Goal: Information Seeking & Learning: Learn about a topic

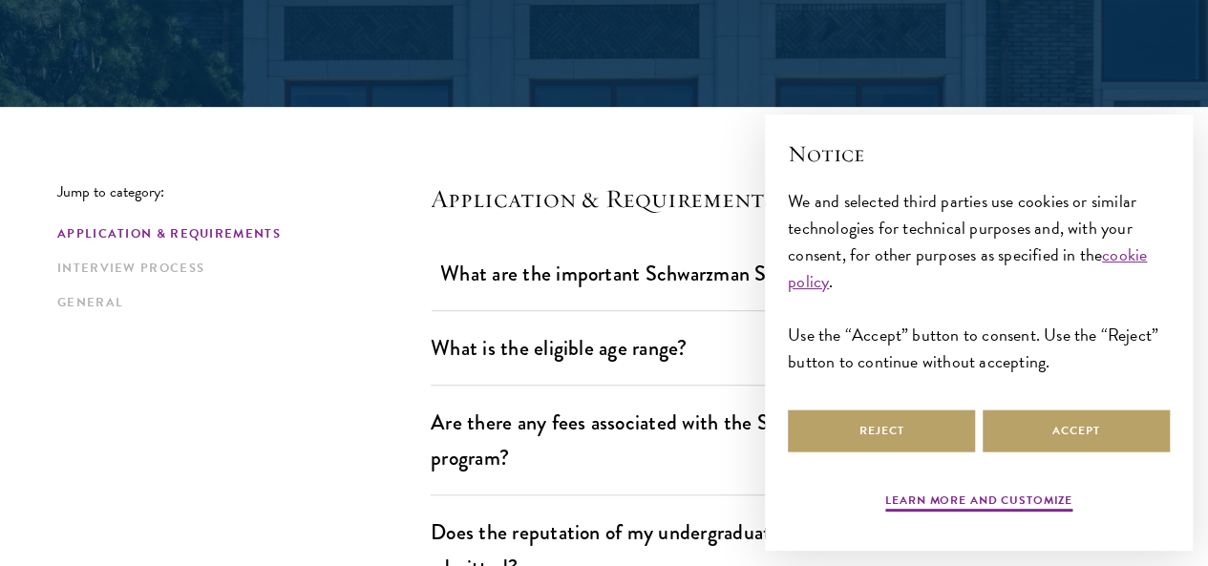
click at [1104, 285] on div "We and selected third parties use cookies or similar technologies for technical…" at bounding box center [979, 282] width 382 height 188
click at [951, 499] on button "Learn more and customize" at bounding box center [978, 503] width 187 height 23
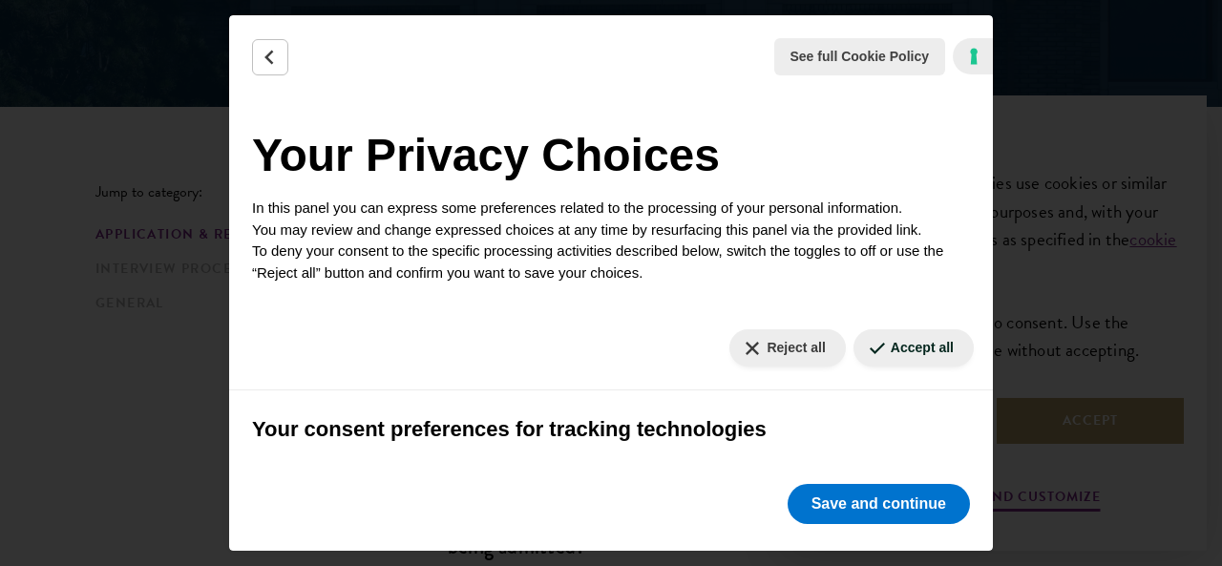
click at [1071, 75] on div "See full Cookie Policy Cookie Policy Your Privacy Choices In this panel you can…" at bounding box center [611, 283] width 1222 height 566
click at [282, 58] on button "Back" at bounding box center [270, 57] width 36 height 36
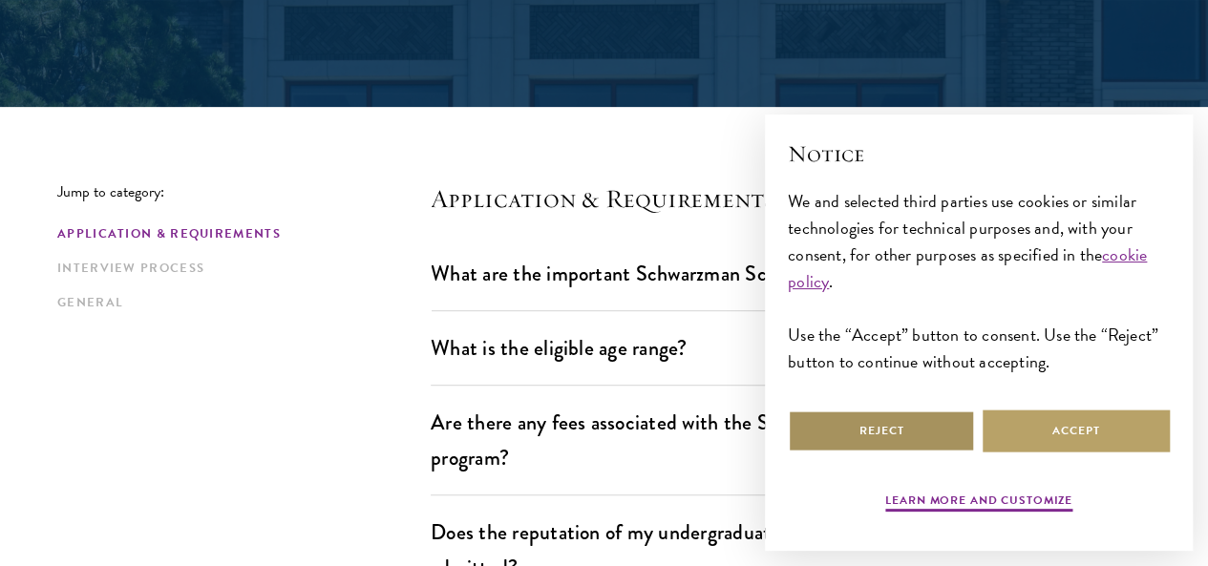
click at [919, 416] on button "Reject" at bounding box center [881, 431] width 187 height 43
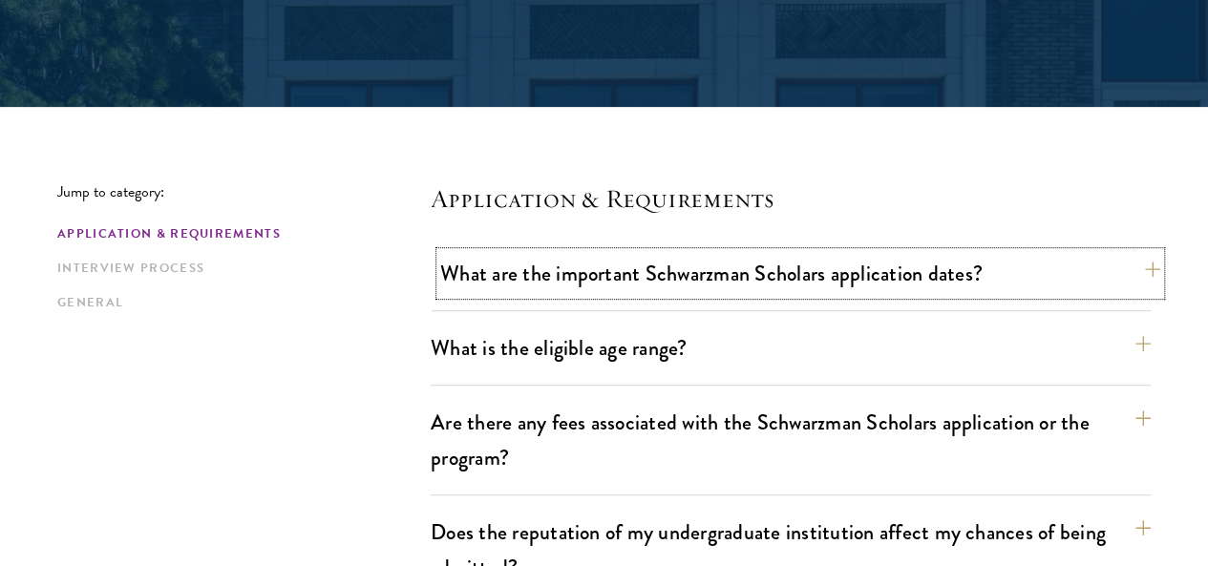
click at [1121, 278] on button "What are the important Schwarzman Scholars application dates?" at bounding box center [800, 273] width 720 height 43
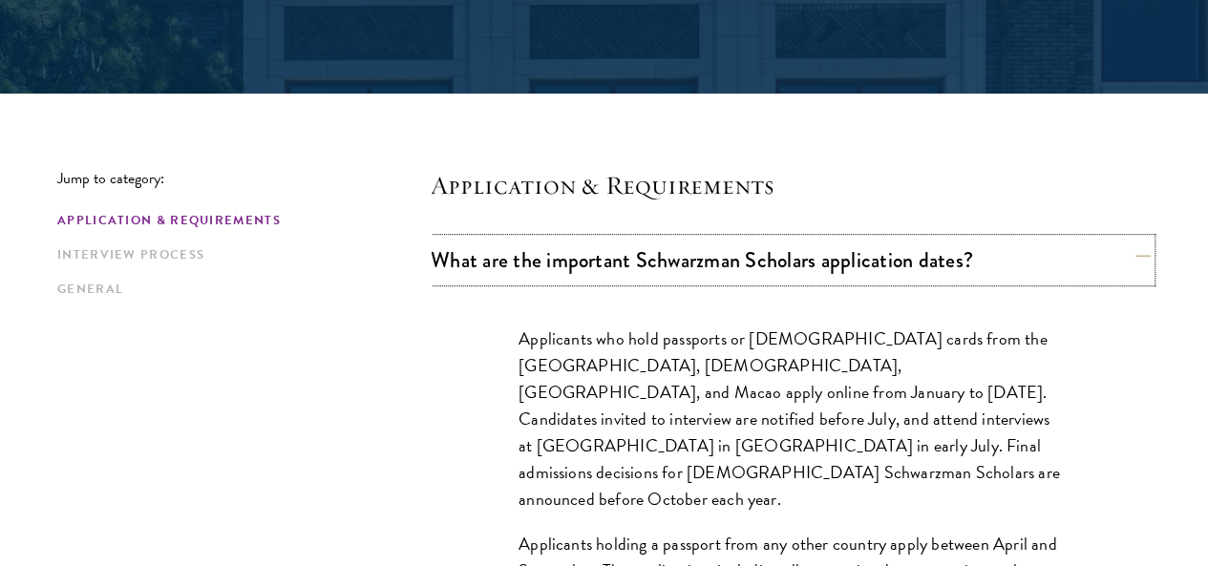
scroll to position [477, 0]
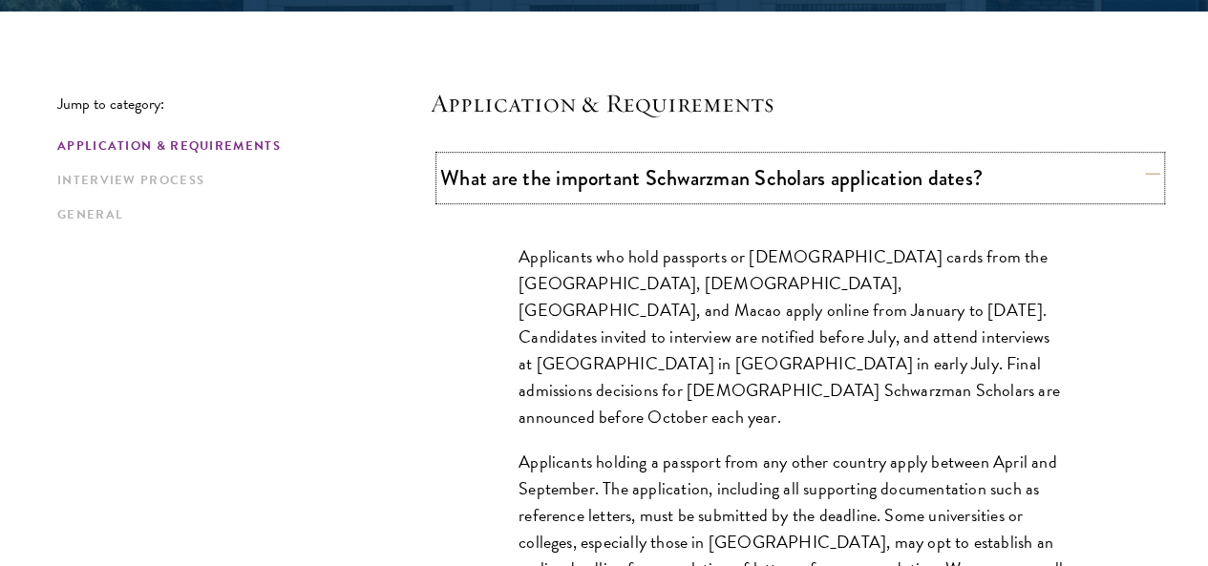
click at [902, 179] on button "What are the important Schwarzman Scholars application dates?" at bounding box center [800, 178] width 720 height 43
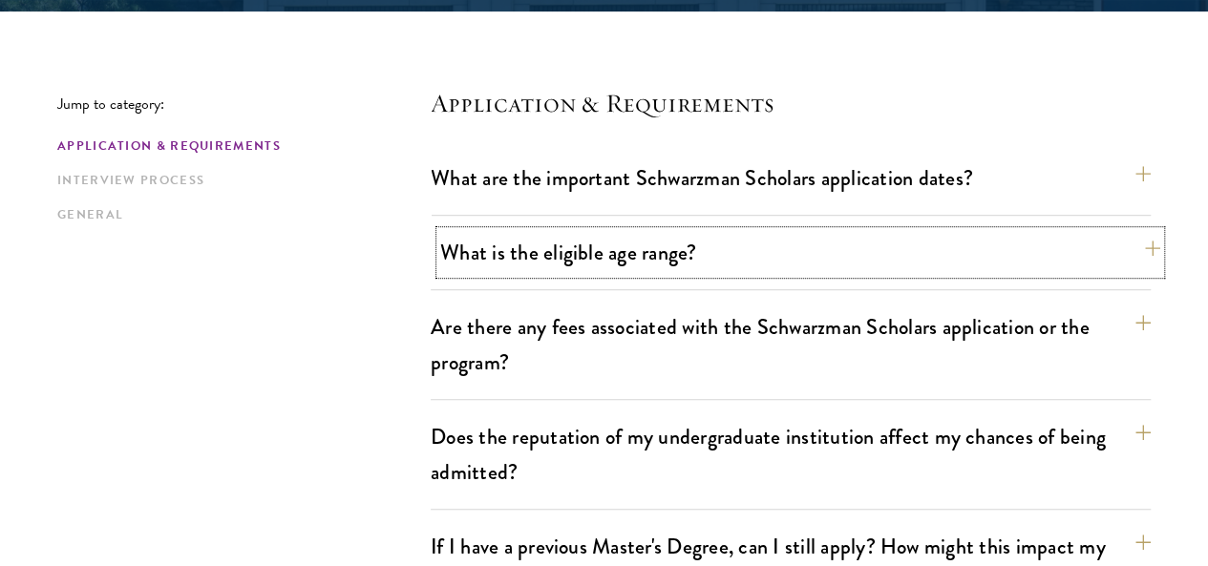
click at [620, 245] on button "What is the eligible age range?" at bounding box center [800, 252] width 720 height 43
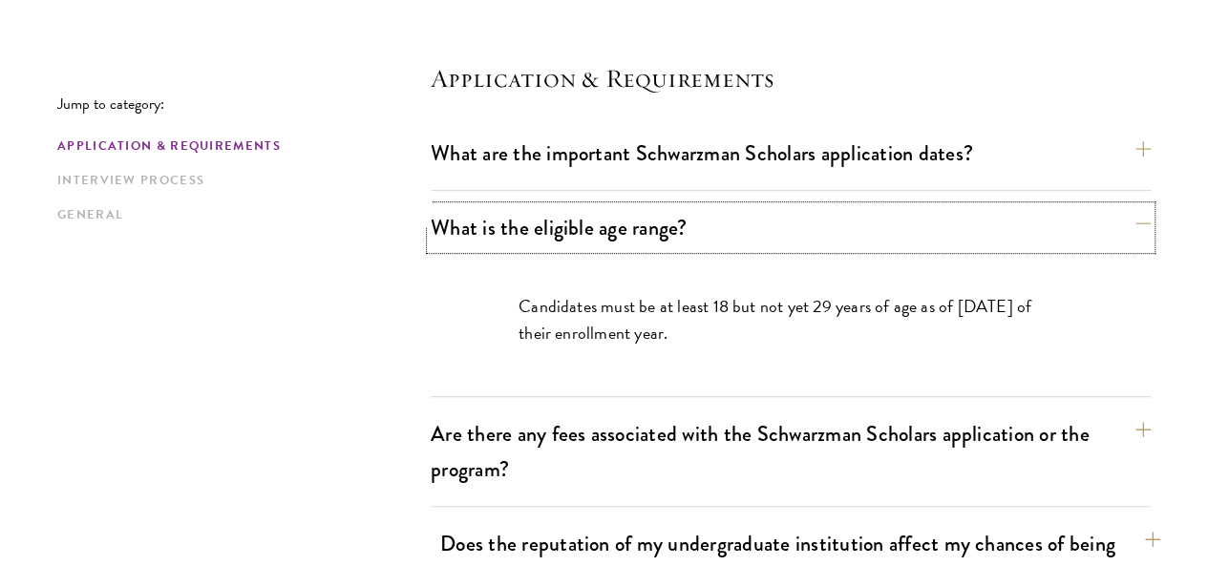
scroll to position [573, 0]
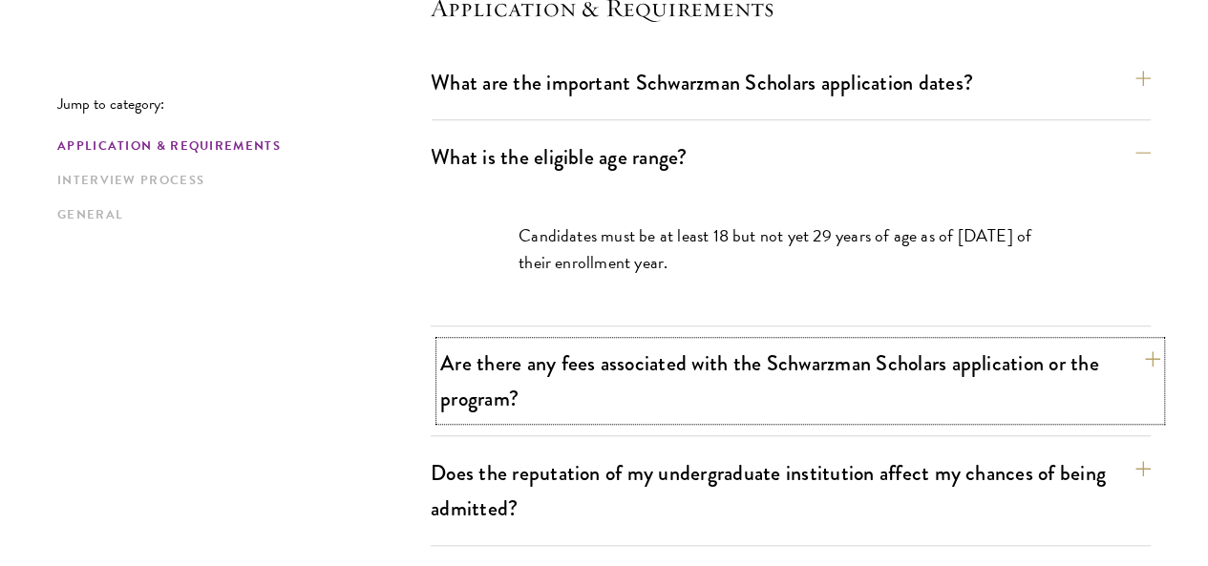
click at [726, 389] on button "Are there any fees associated with the Schwarzman Scholars application or the p…" at bounding box center [800, 381] width 720 height 78
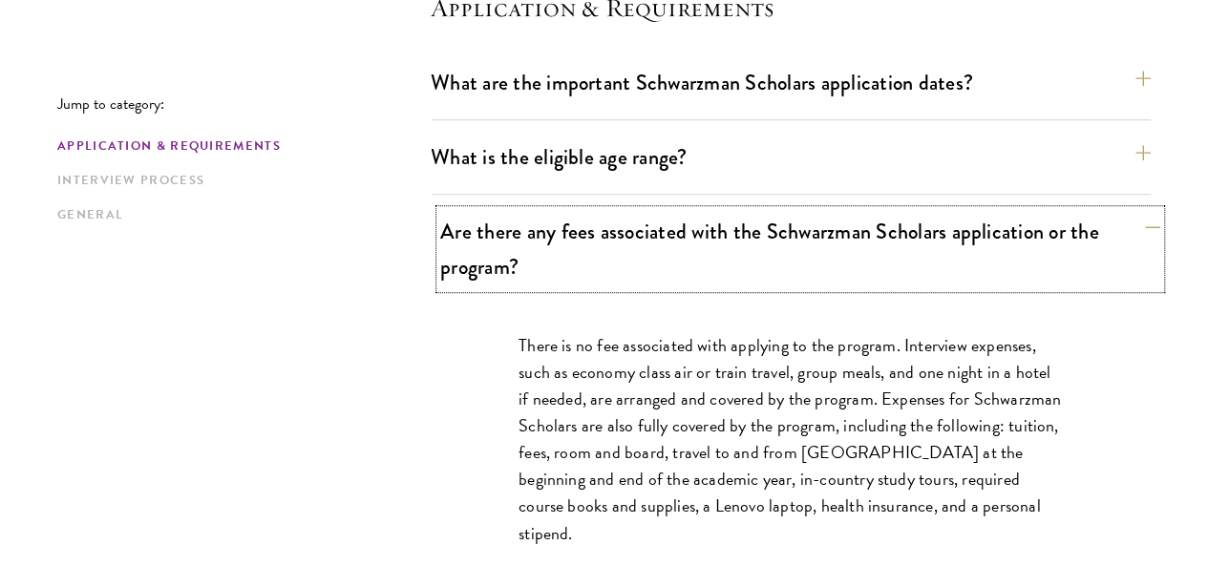
click at [817, 232] on button "Are there any fees associated with the Schwarzman Scholars application or the p…" at bounding box center [800, 249] width 720 height 78
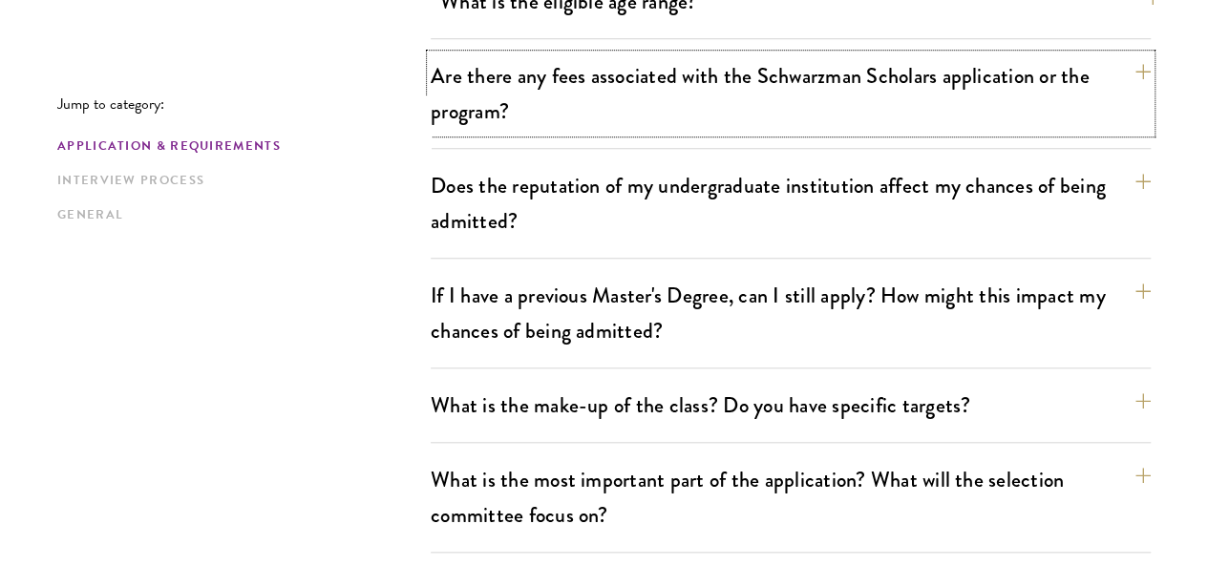
scroll to position [764, 0]
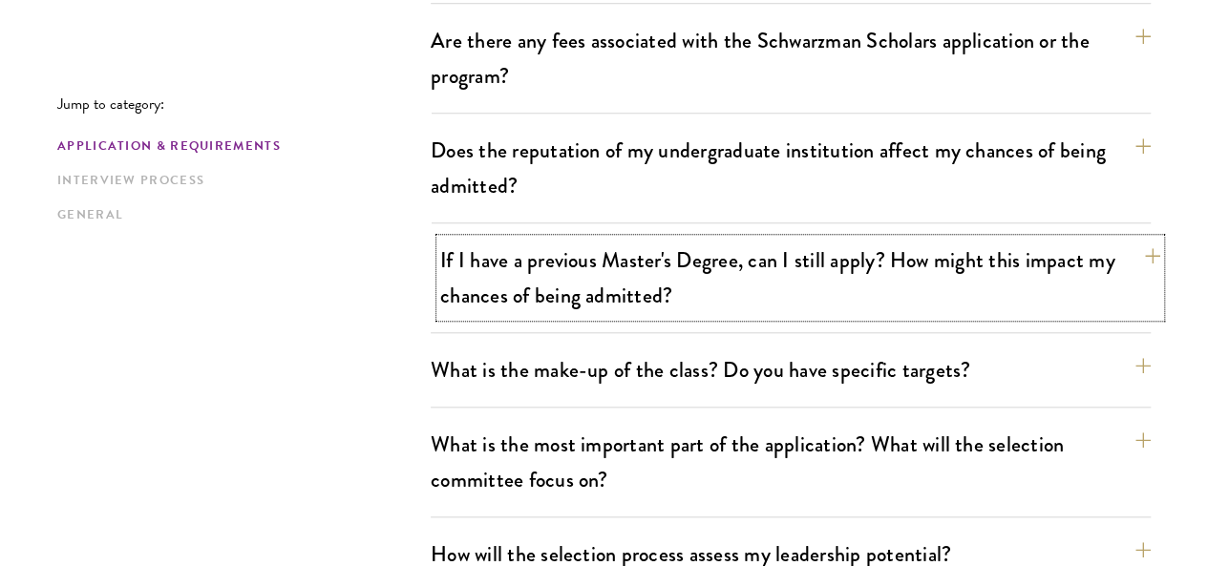
click at [812, 240] on button "If I have a previous Master's Degree, can I still apply? How might this impact …" at bounding box center [800, 278] width 720 height 78
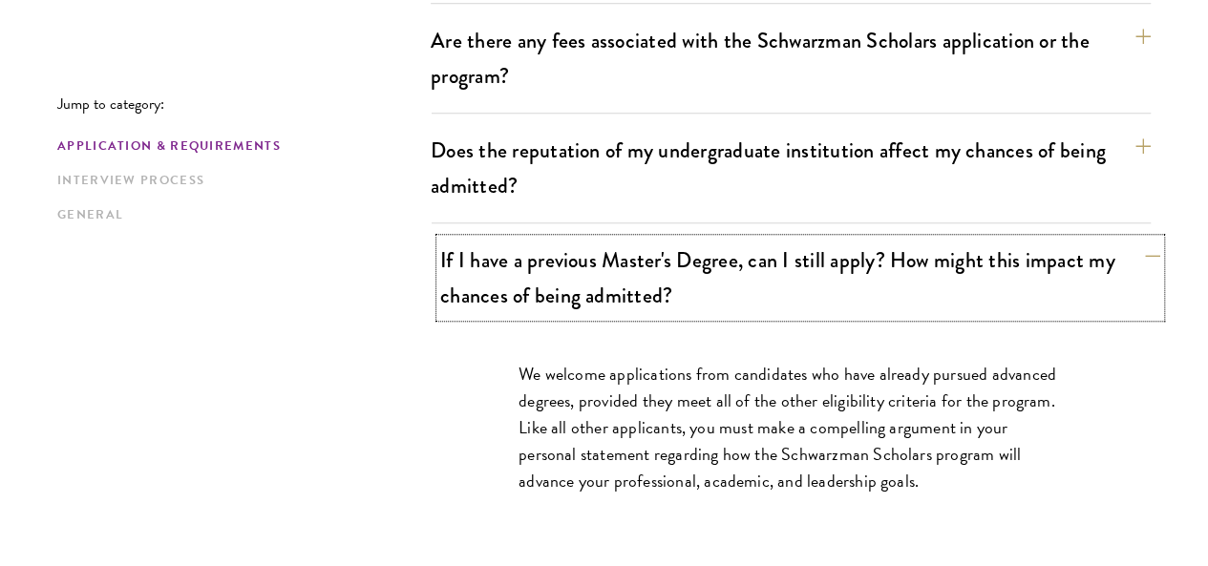
click at [806, 239] on button "If I have a previous Master's Degree, can I still apply? How might this impact …" at bounding box center [800, 278] width 720 height 78
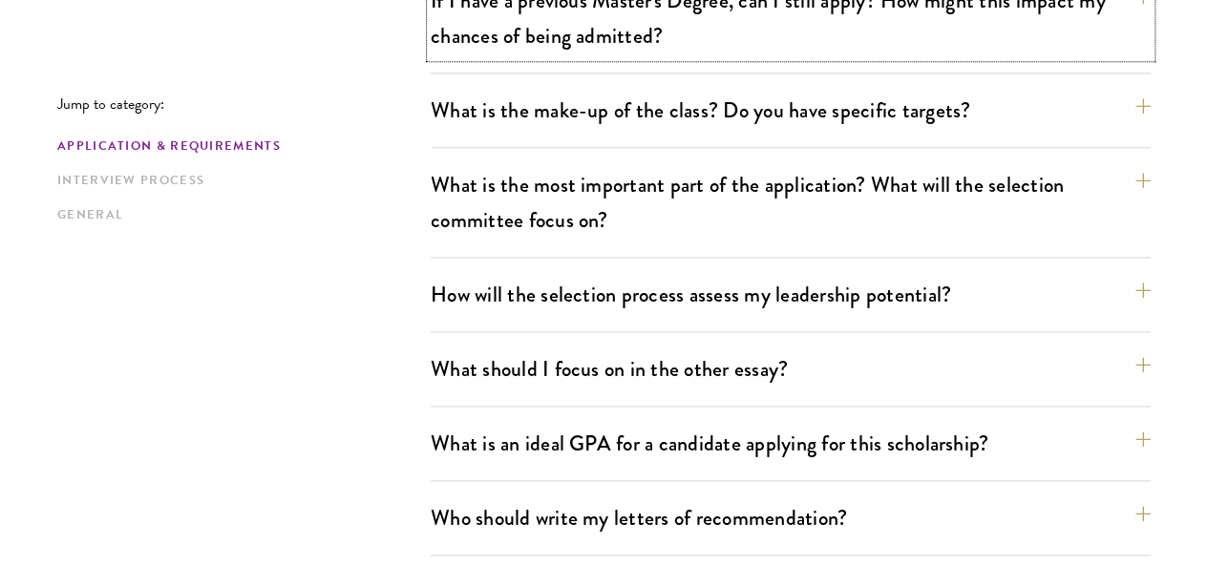
scroll to position [1050, 0]
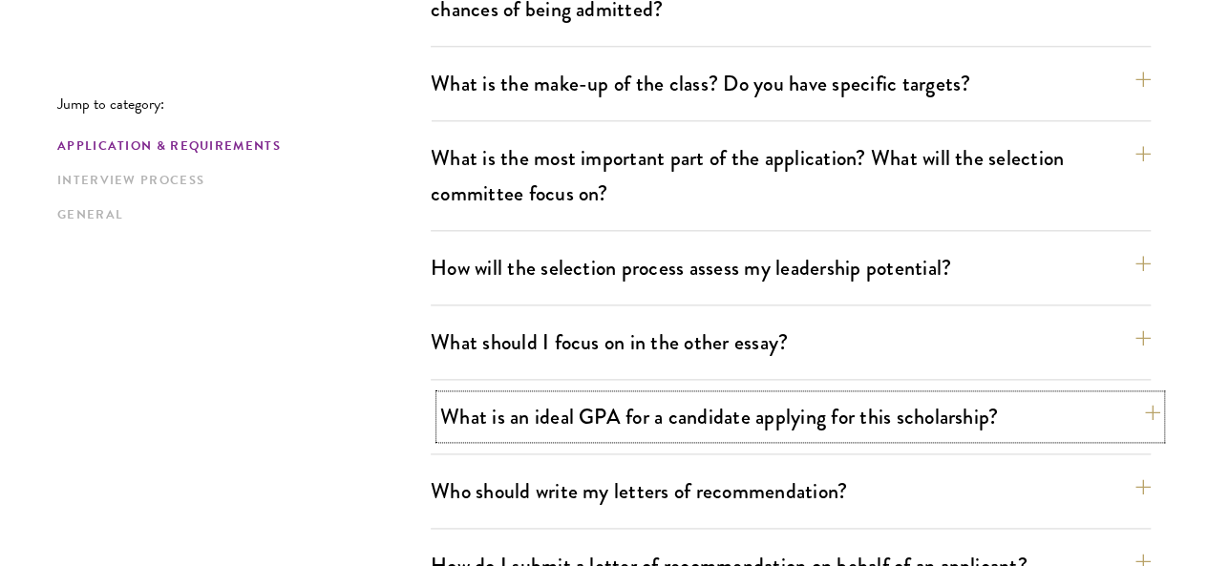
click at [802, 395] on button "What is an ideal GPA for a candidate applying for this scholarship?" at bounding box center [800, 416] width 720 height 43
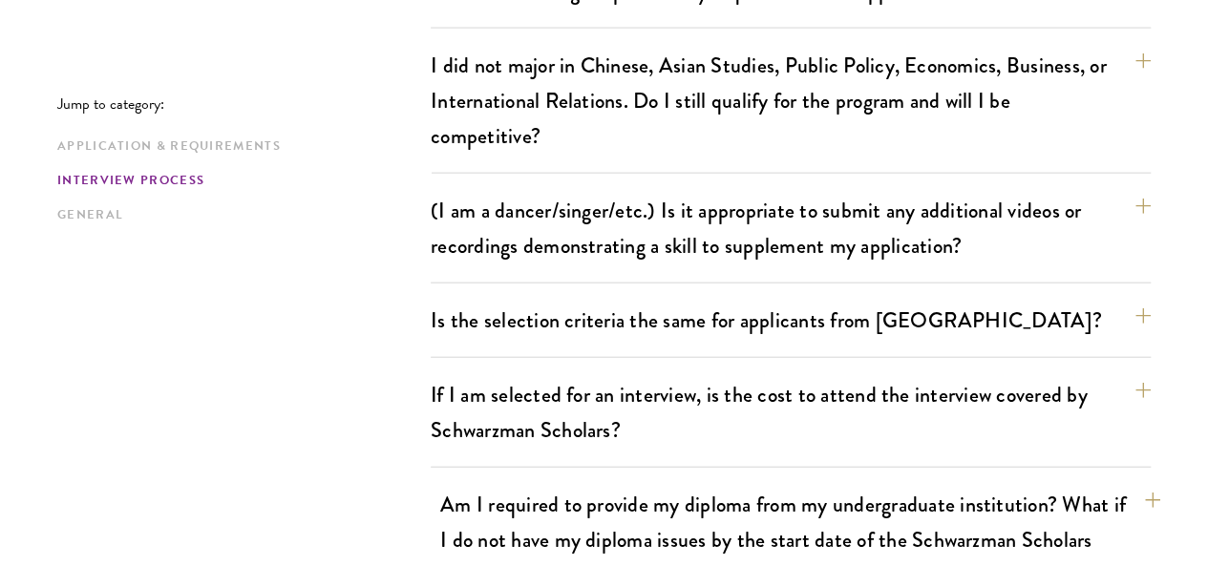
scroll to position [2291, 0]
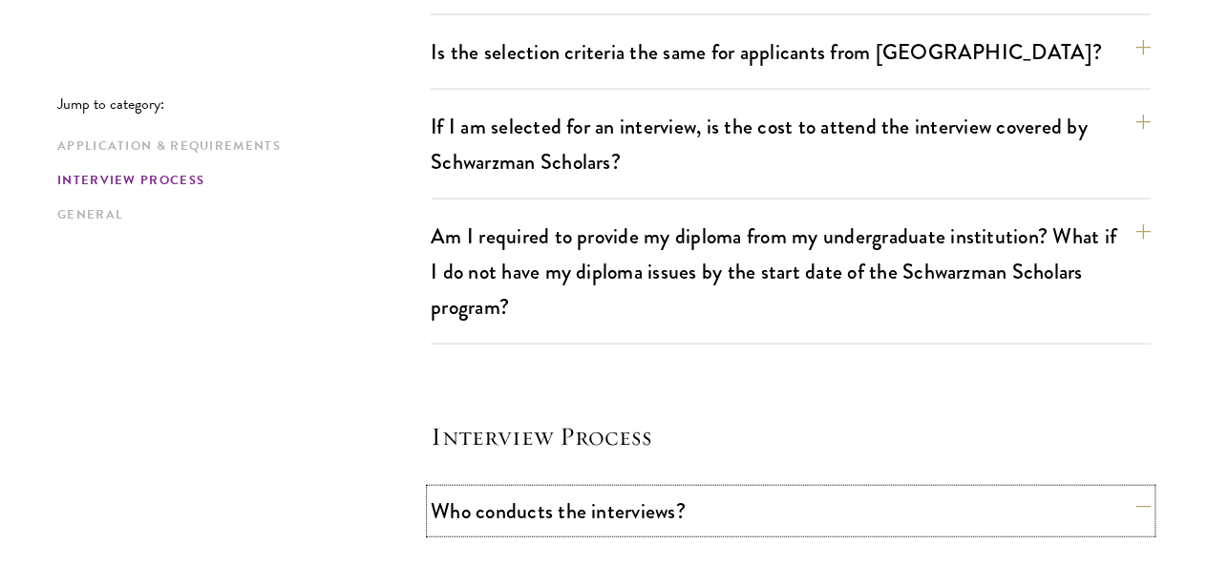
scroll to position [2060, 0]
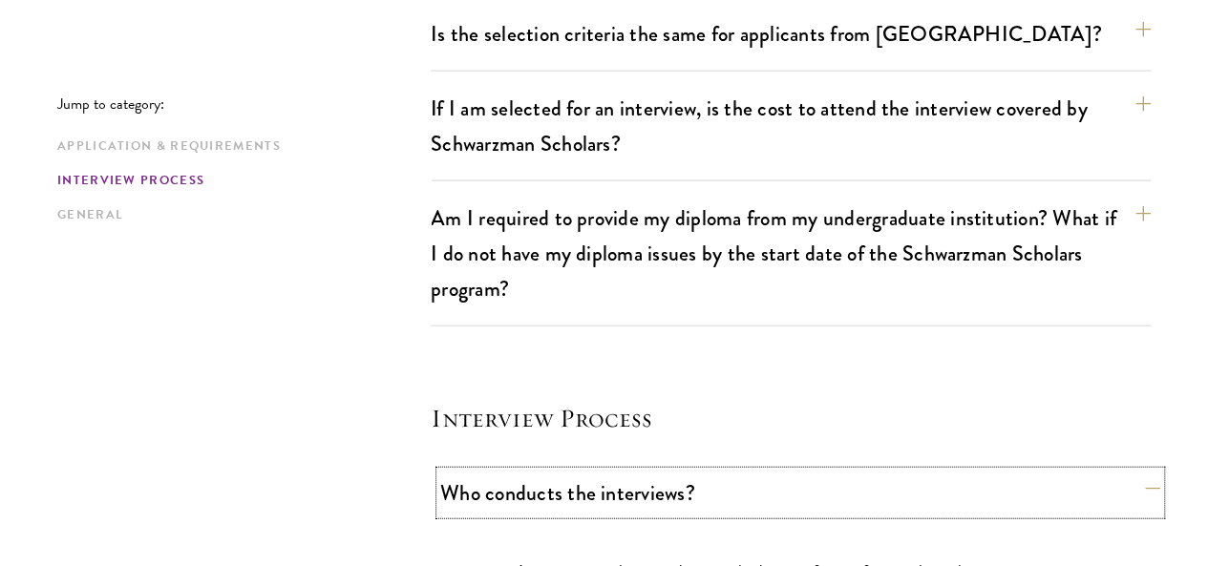
click at [951, 472] on button "Who conducts the interviews?" at bounding box center [800, 493] width 720 height 43
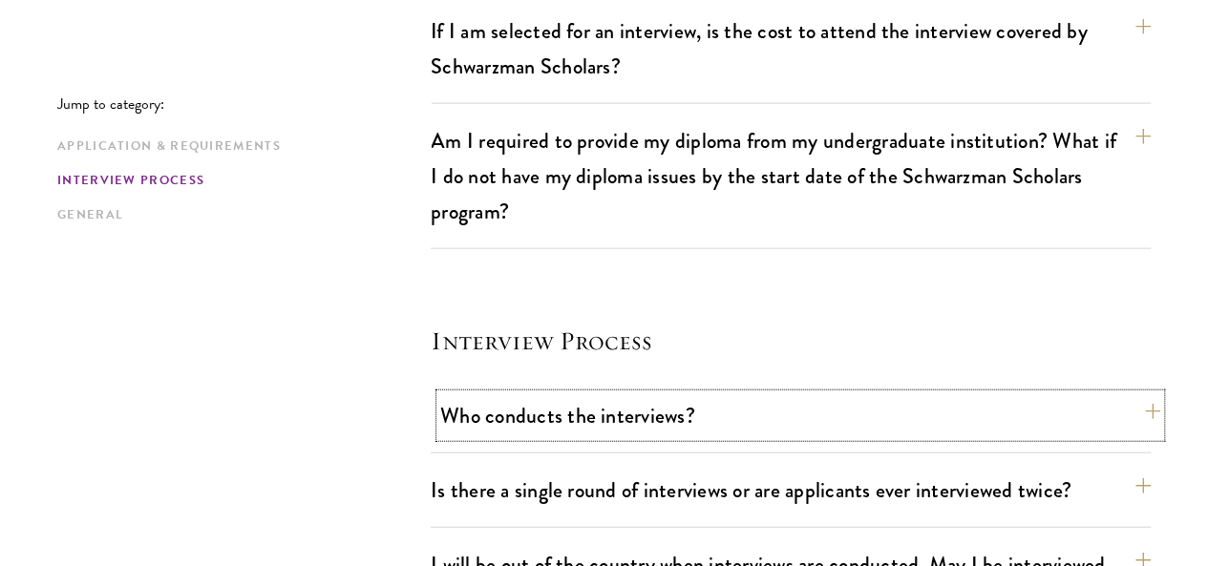
scroll to position [2156, 0]
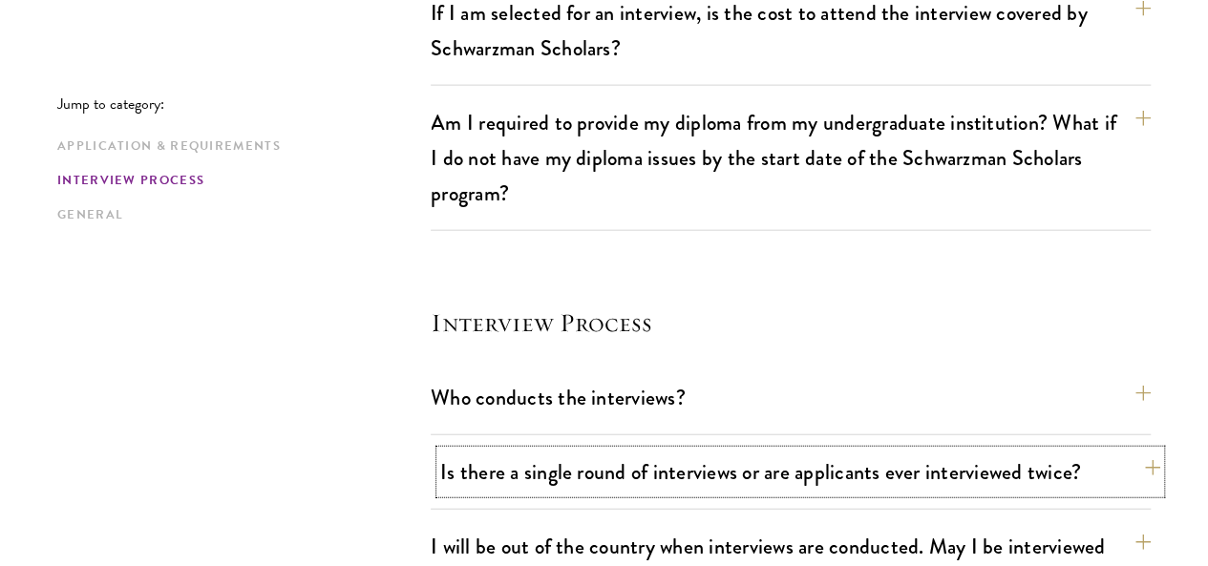
click at [823, 451] on button "Is there a single round of interviews or are applicants ever interviewed twice?" at bounding box center [800, 472] width 720 height 43
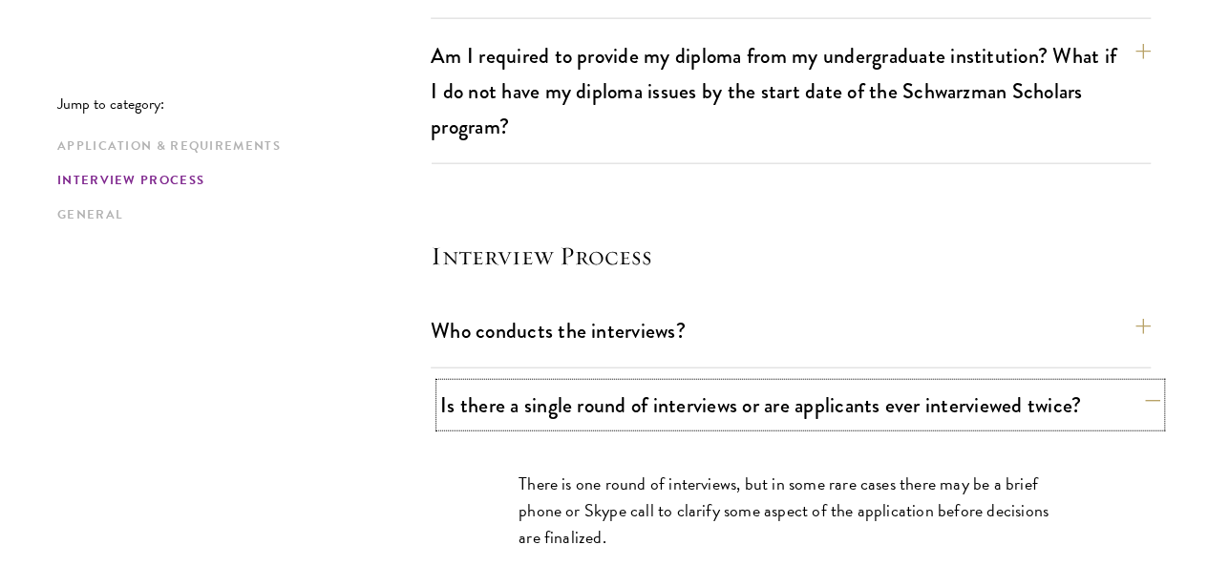
scroll to position [2251, 0]
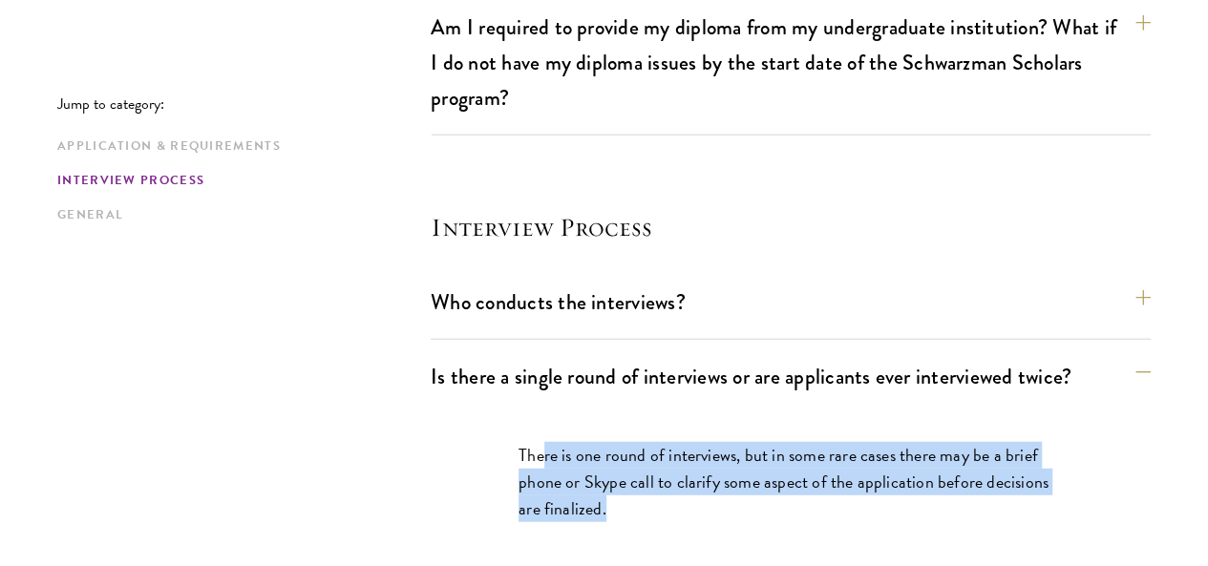
drag, startPoint x: 529, startPoint y: 312, endPoint x: 1023, endPoint y: 370, distance: 497.9
click at [1023, 442] on p "There is one round of interviews, but in some rare cases there may be a brief p…" at bounding box center [790, 482] width 544 height 80
click at [760, 413] on div "There is one round of interviews, but in some rare cases there may be a brief p…" at bounding box center [790, 491] width 659 height 157
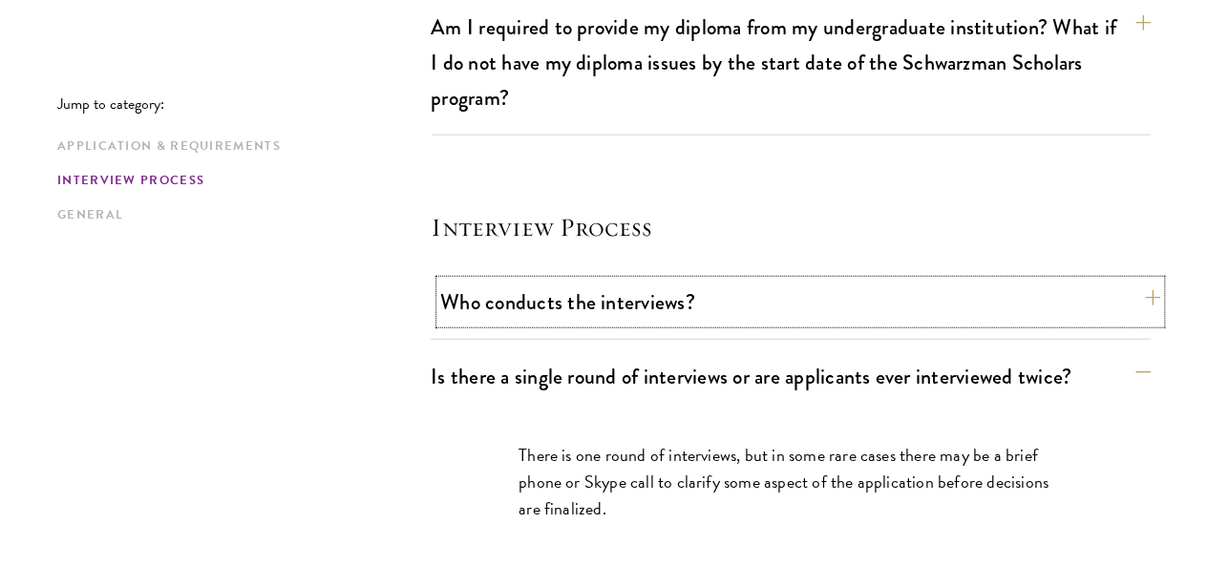
click at [775, 281] on button "Who conducts the interviews?" at bounding box center [800, 302] width 720 height 43
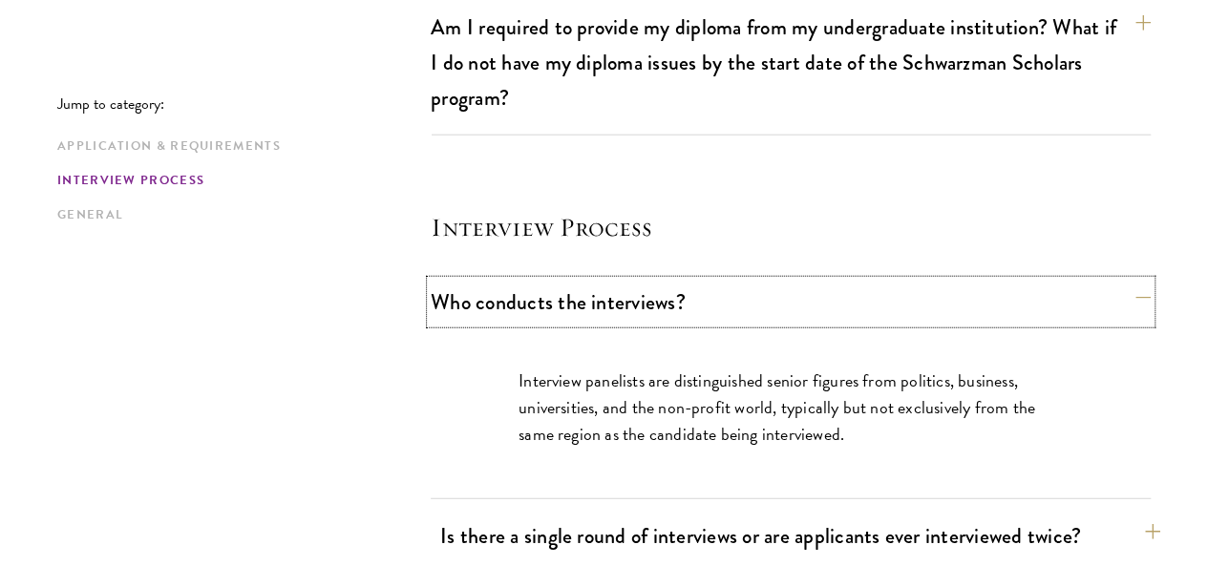
scroll to position [2347, 0]
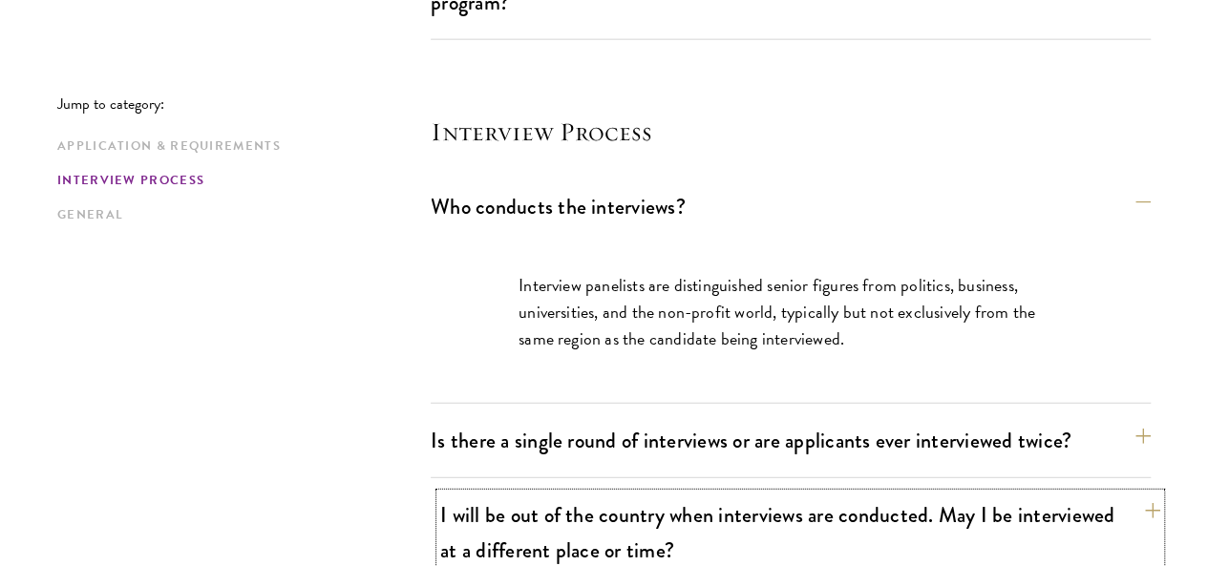
click at [735, 494] on button "I will be out of the country when interviews are conducted. May I be interviewe…" at bounding box center [800, 533] width 720 height 78
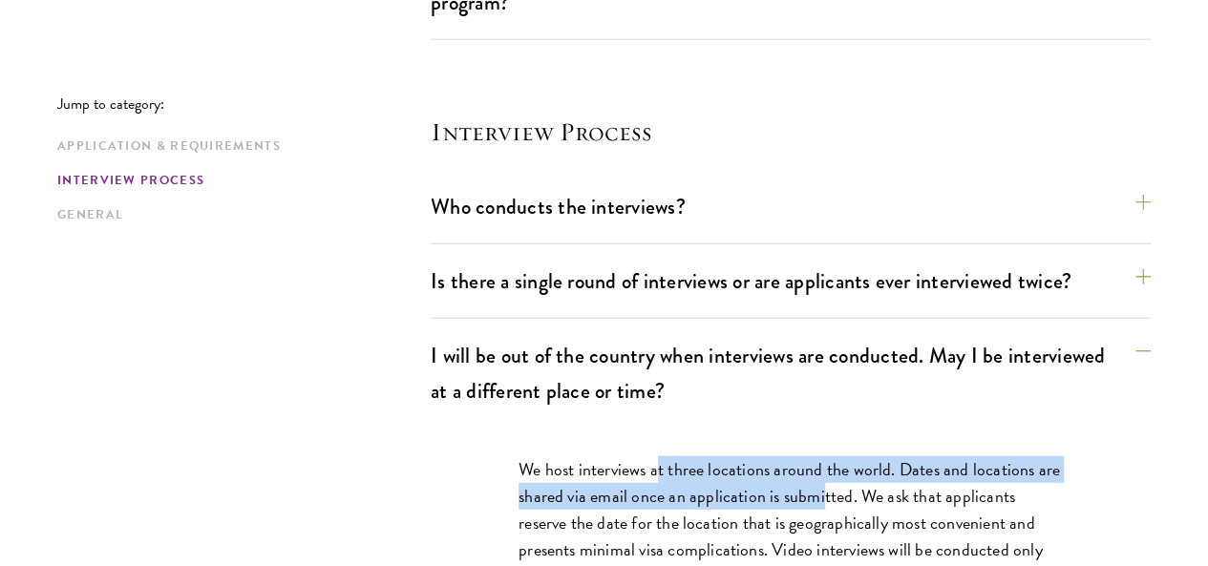
drag, startPoint x: 651, startPoint y: 319, endPoint x: 849, endPoint y: 348, distance: 199.8
click at [849, 456] on p "We host interviews at three locations around the world. Dates and locations are…" at bounding box center [790, 536] width 544 height 160
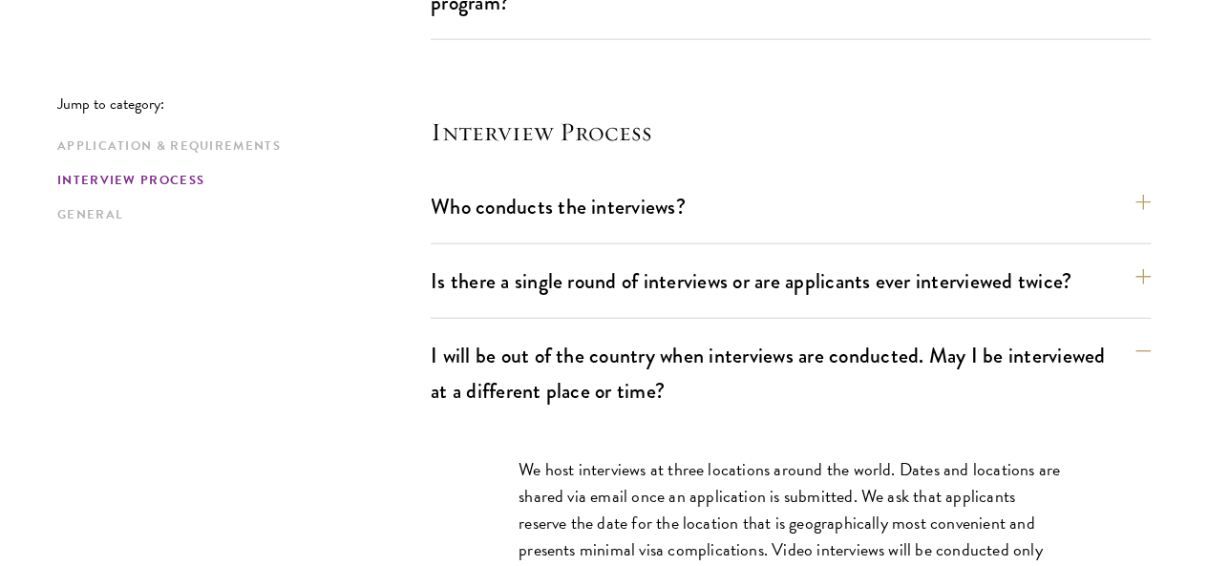
click at [664, 456] on p "We host interviews at three locations around the world. Dates and locations are…" at bounding box center [790, 536] width 544 height 160
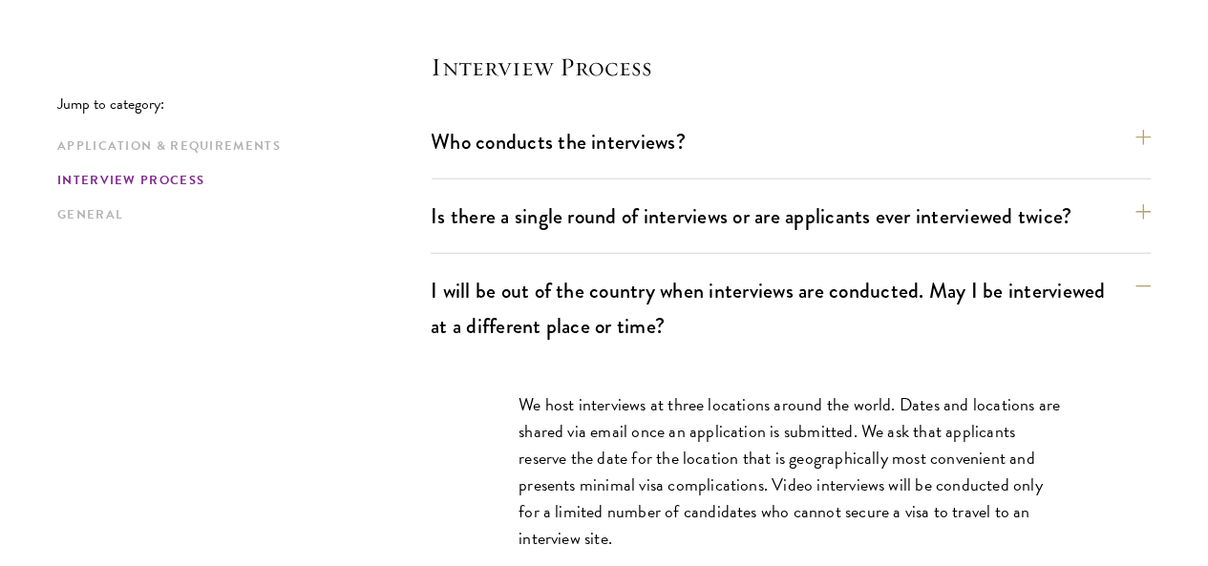
scroll to position [2442, 0]
